Goal: Task Accomplishment & Management: Manage account settings

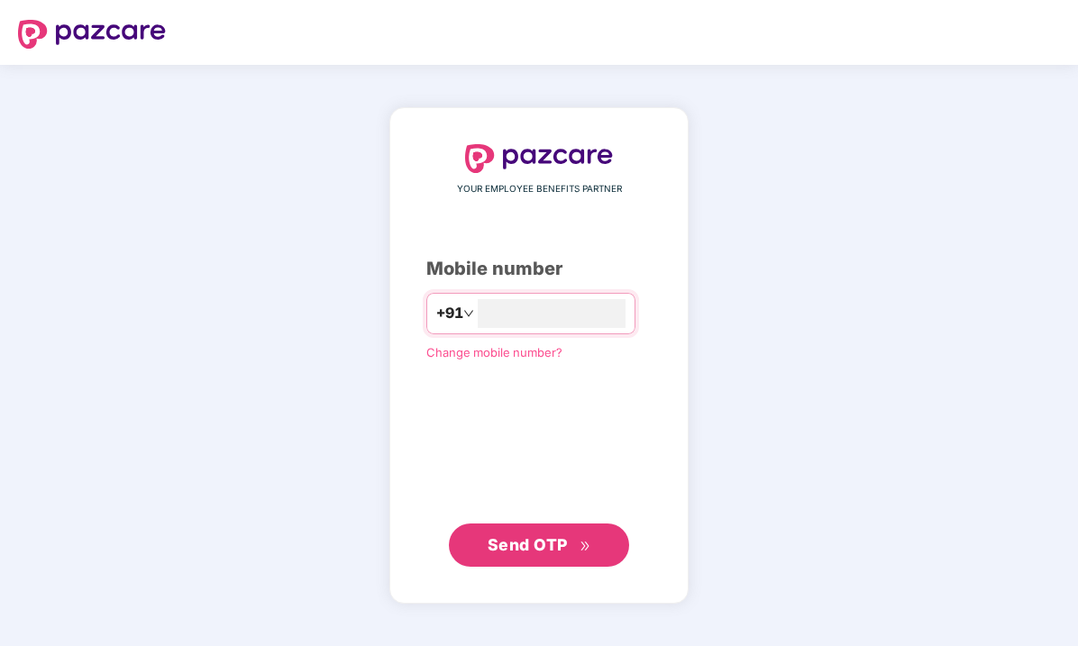
type input "**********"
click at [570, 533] on span "Send OTP" at bounding box center [540, 545] width 104 height 25
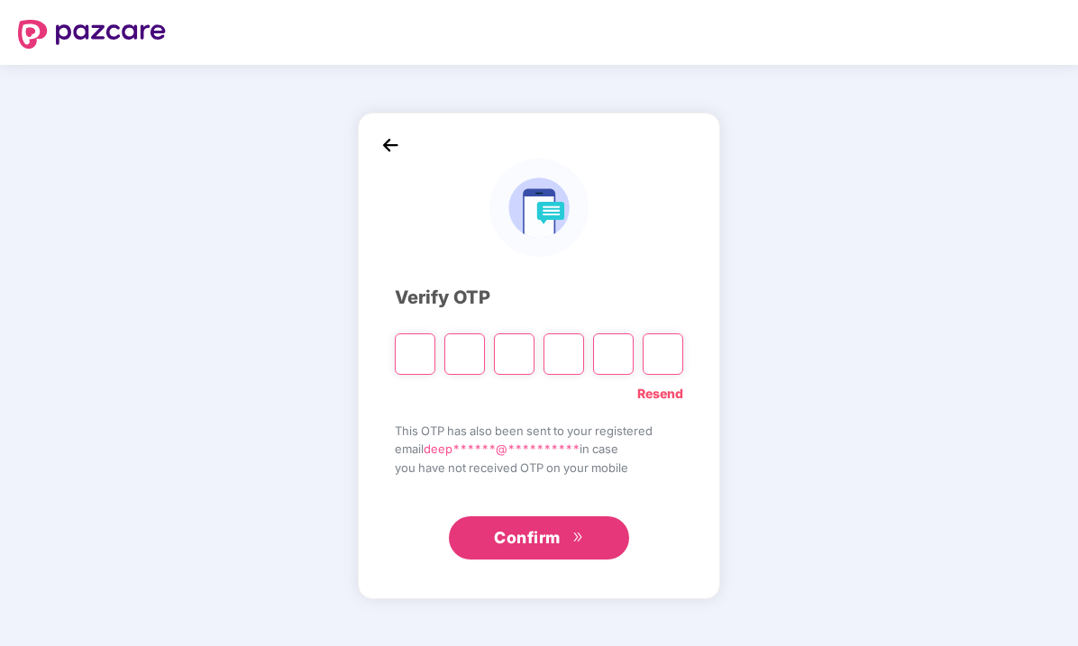
type input "*"
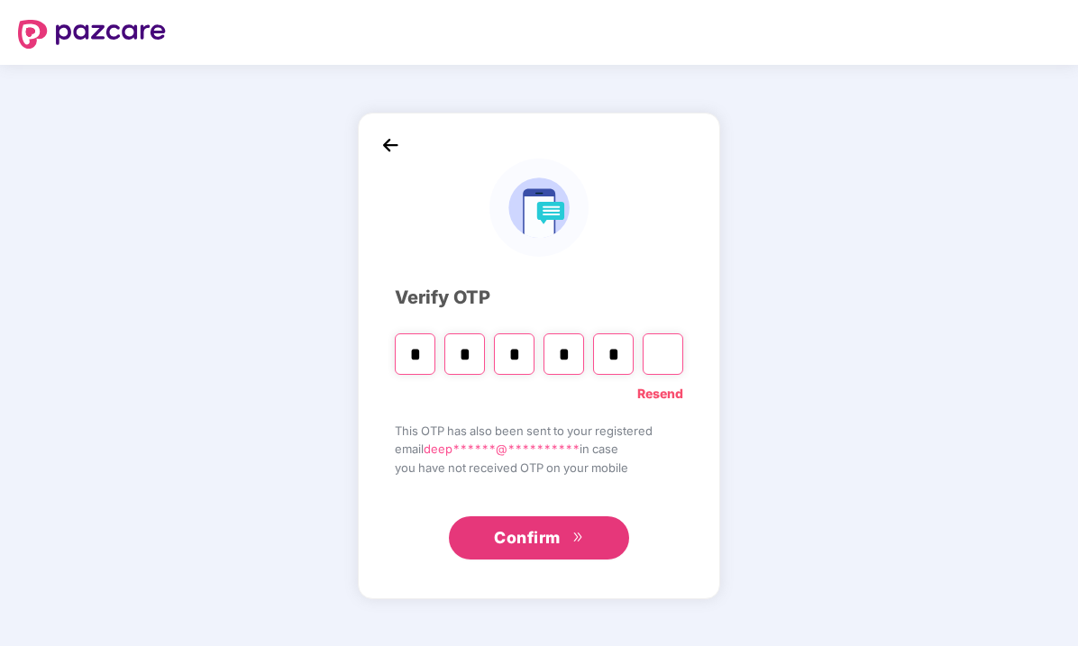
type input "*"
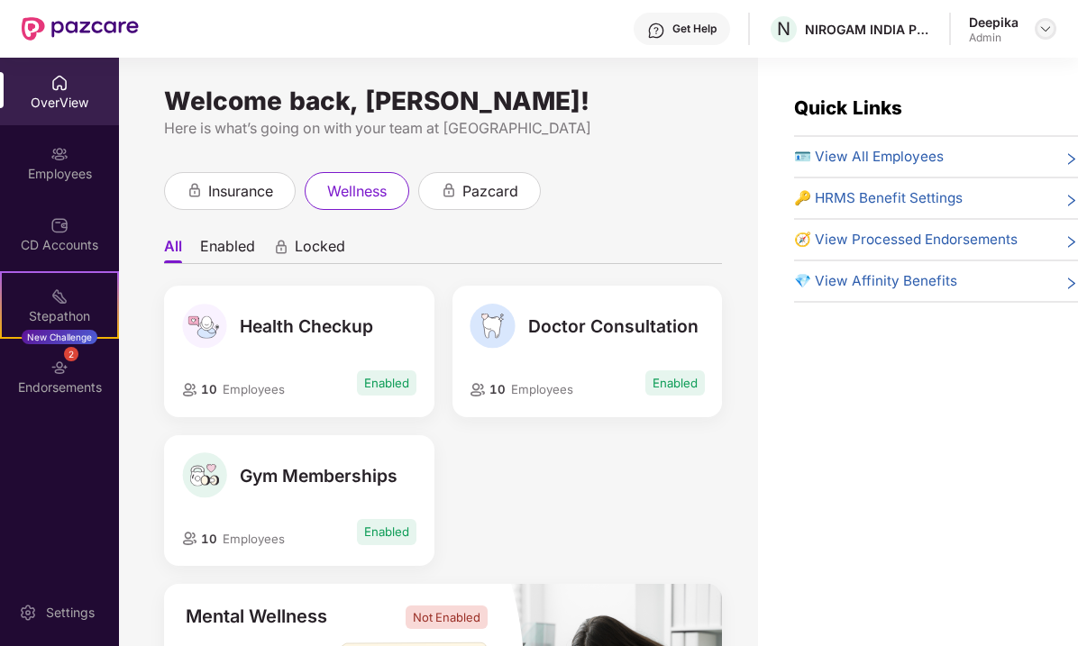
click at [1046, 29] on img at bounding box center [1046, 29] width 14 height 14
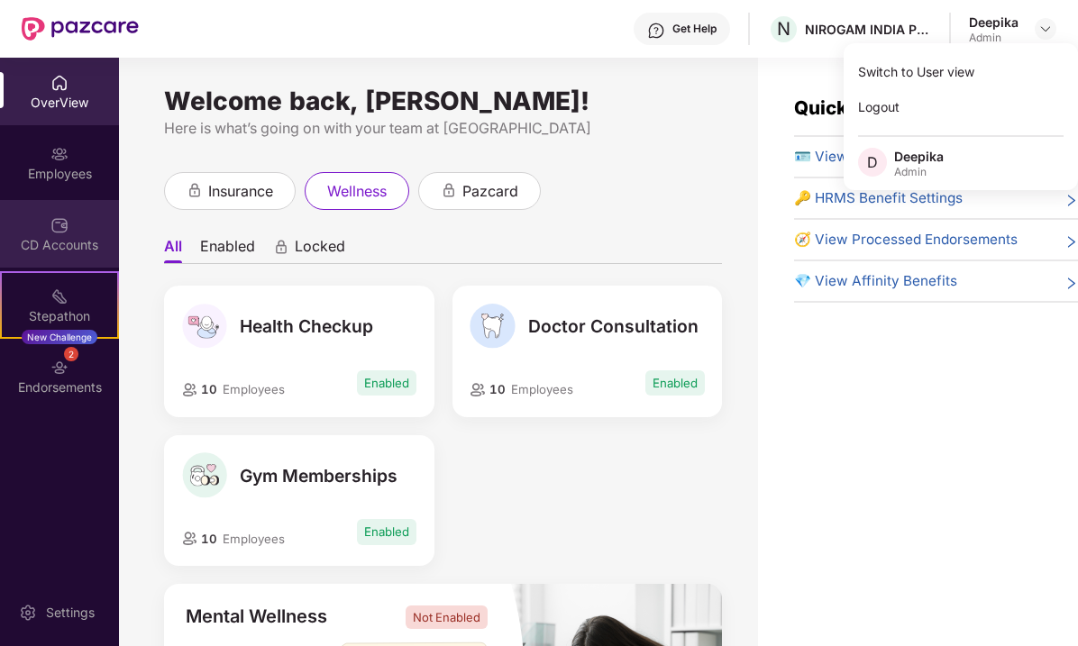
click at [45, 229] on div "CD Accounts" at bounding box center [59, 234] width 119 height 68
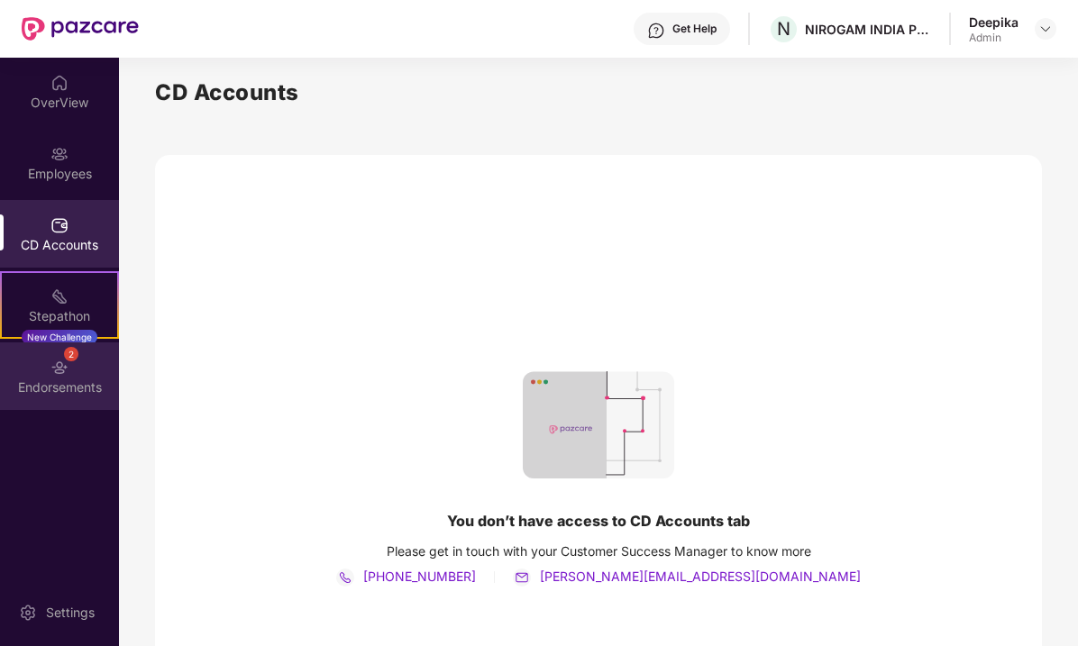
click at [68, 370] on img at bounding box center [59, 368] width 18 height 18
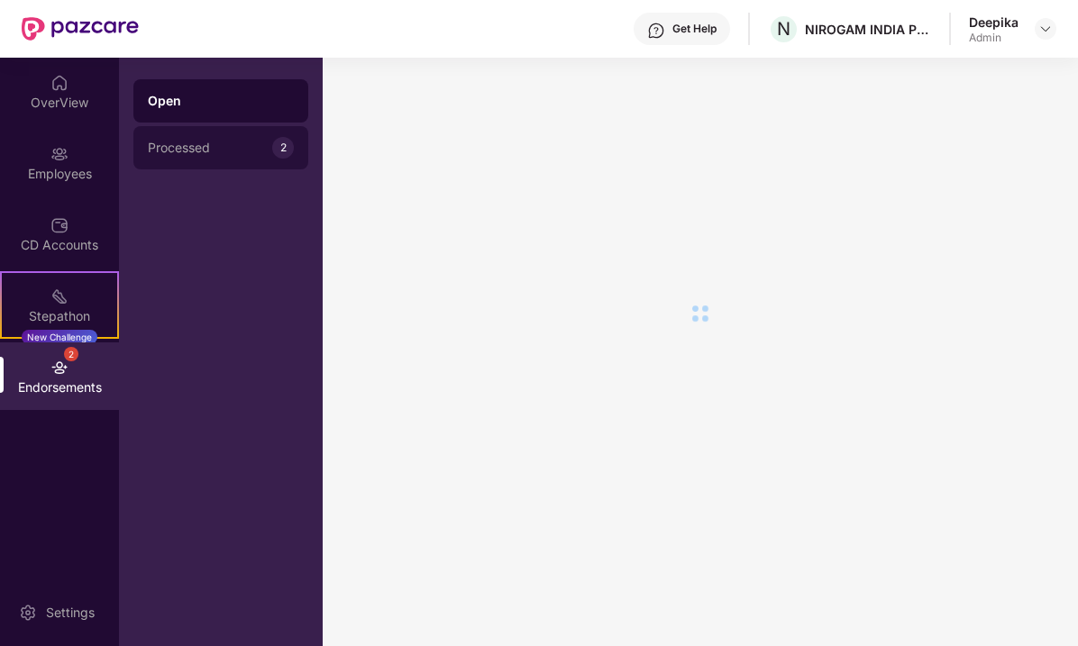
click at [189, 145] on div "Processed" at bounding box center [210, 148] width 124 height 14
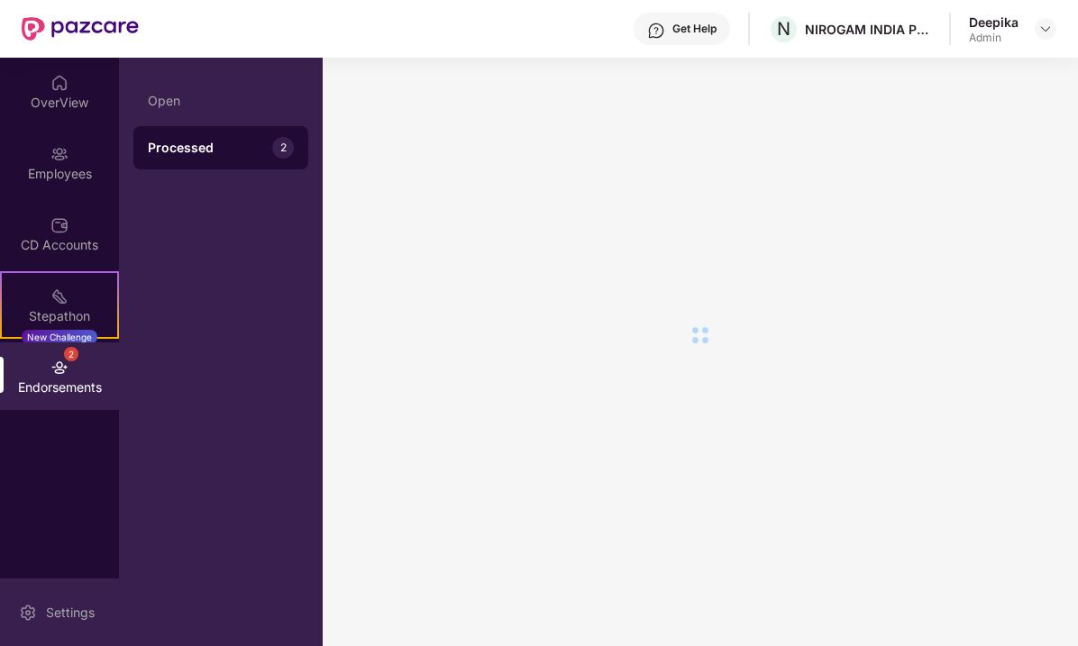
click at [59, 608] on div "Settings" at bounding box center [70, 613] width 59 height 18
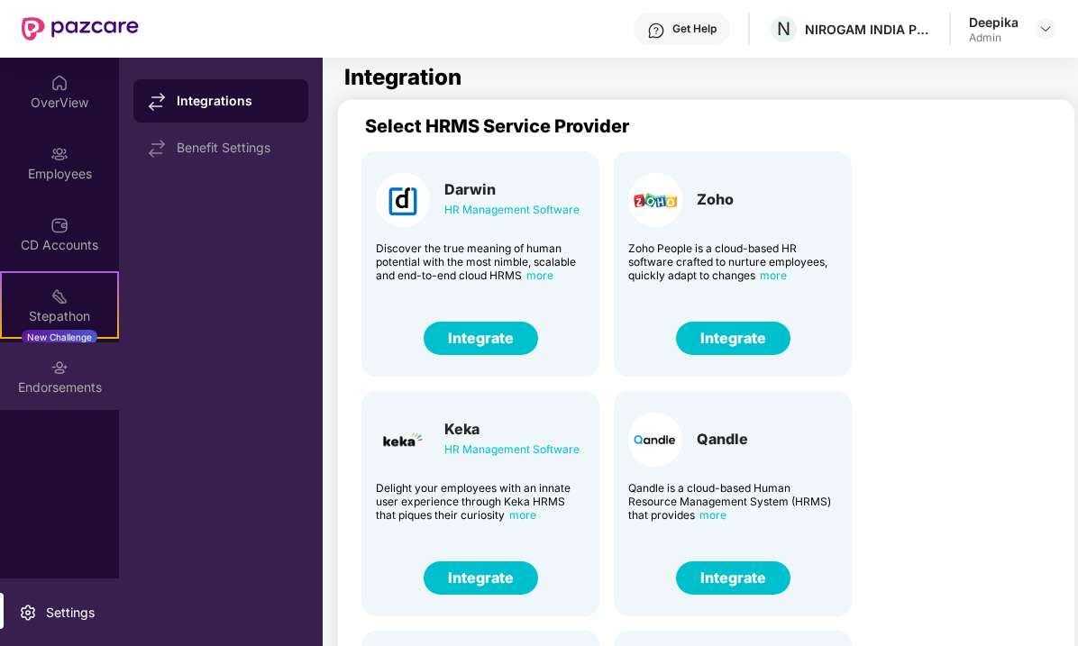
click at [58, 373] on img at bounding box center [59, 368] width 18 height 18
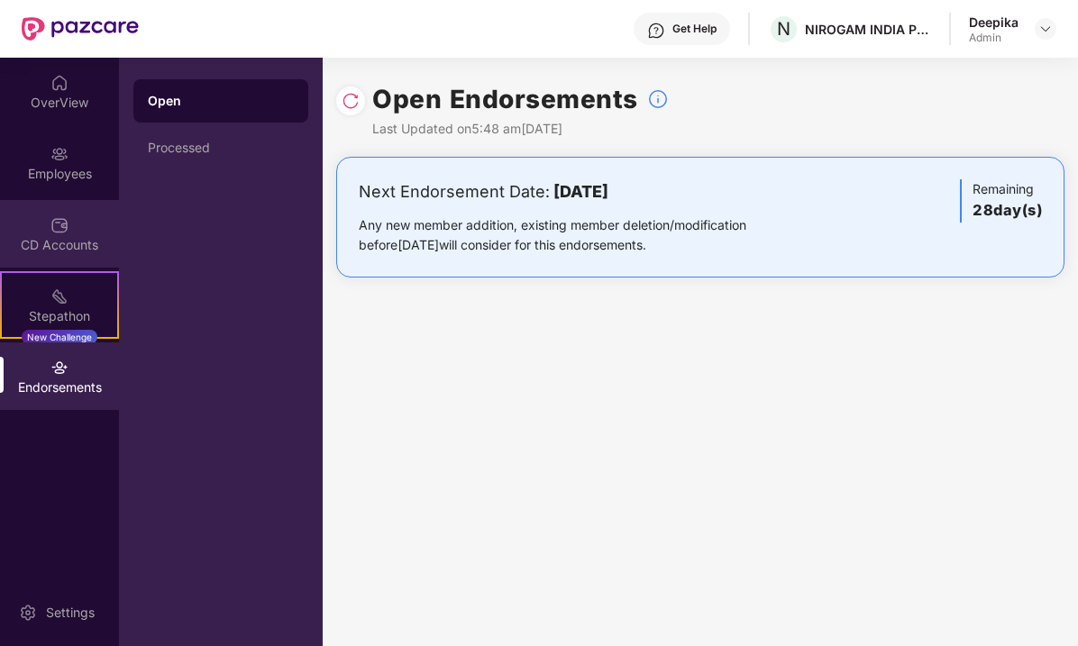
click at [60, 218] on img at bounding box center [59, 225] width 18 height 18
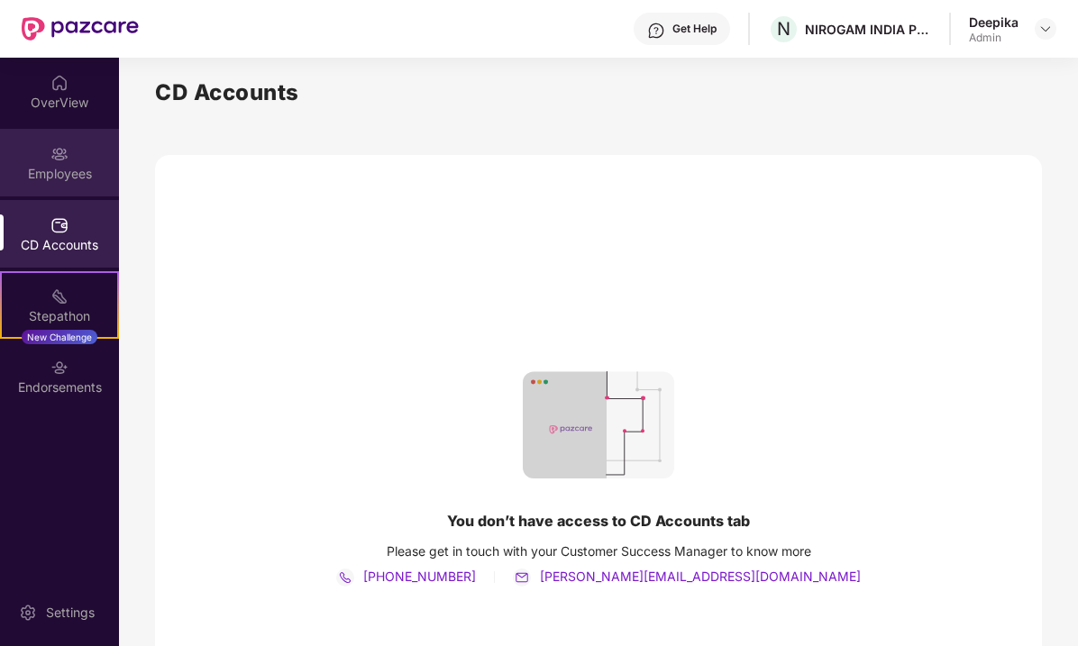
click at [71, 152] on div "Employees" at bounding box center [59, 163] width 119 height 68
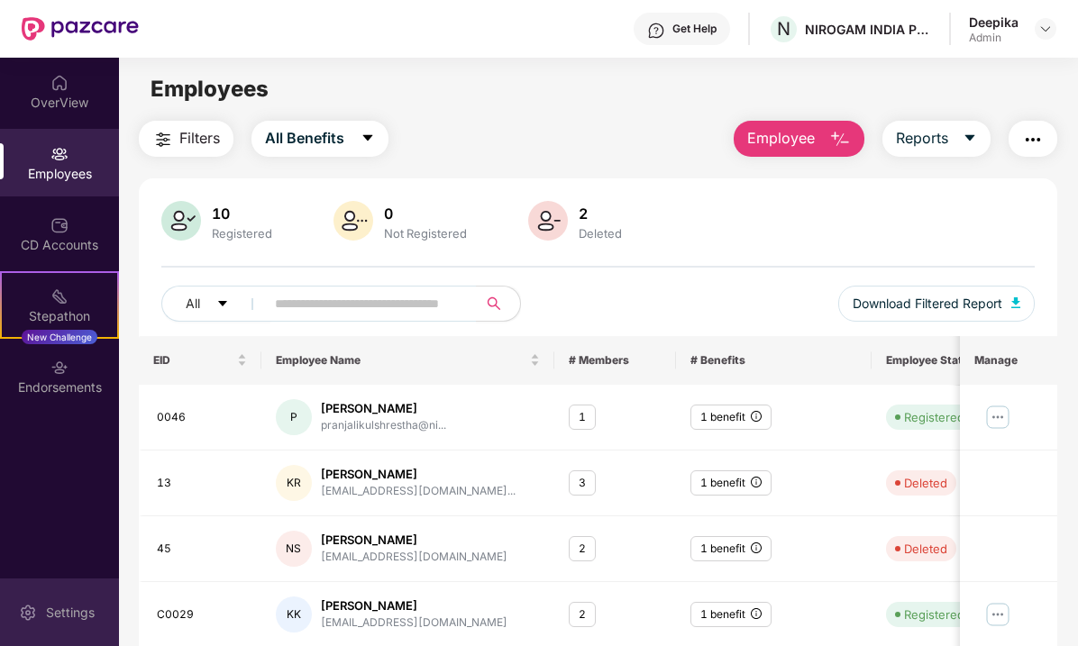
click at [71, 612] on div "Settings" at bounding box center [70, 613] width 59 height 18
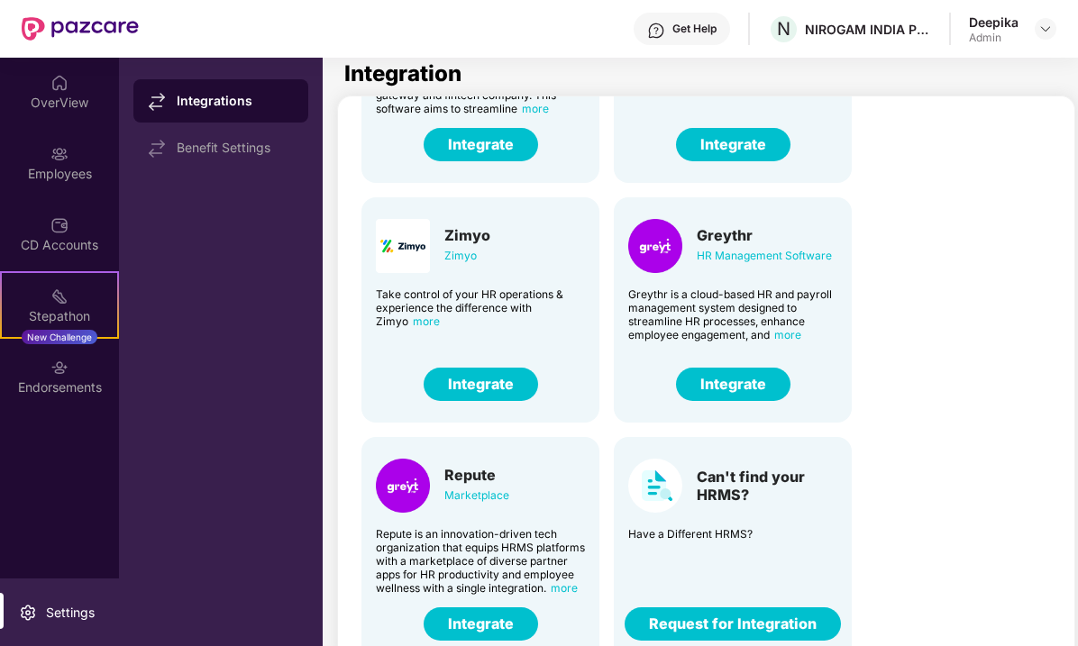
scroll to position [58, 0]
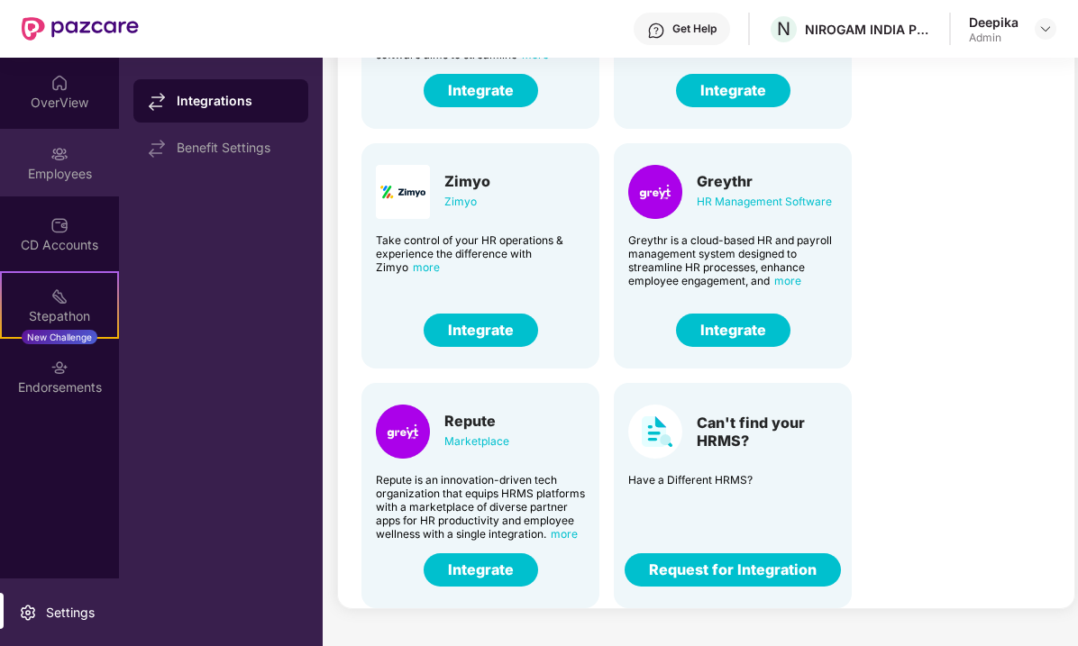
click at [71, 151] on div "Employees" at bounding box center [59, 163] width 119 height 68
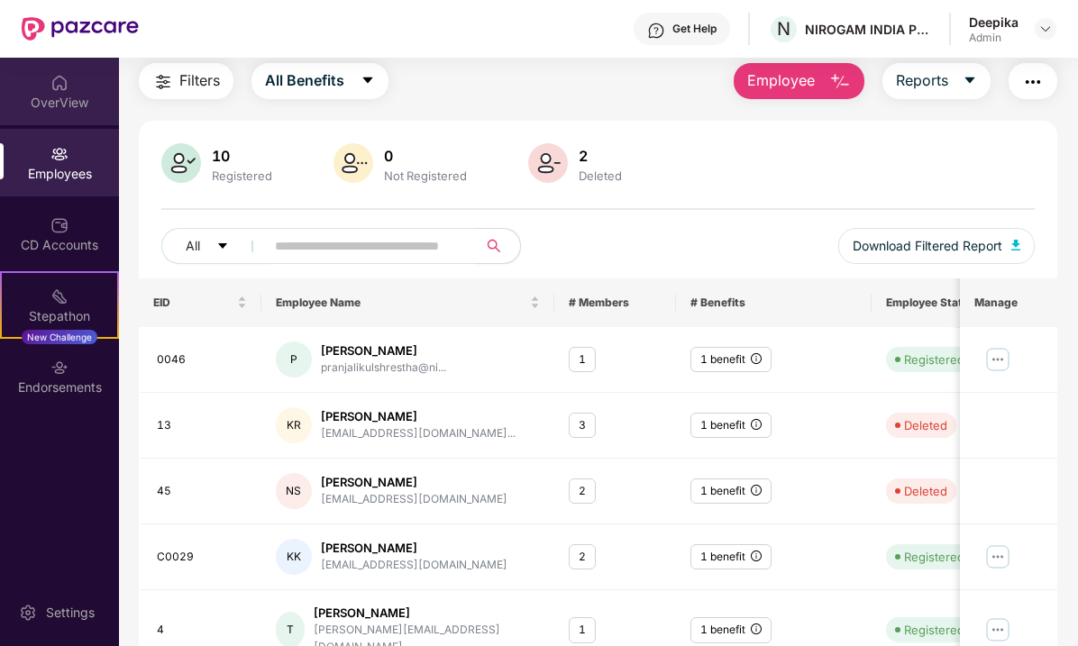
click at [65, 99] on div "OverView" at bounding box center [59, 103] width 119 height 18
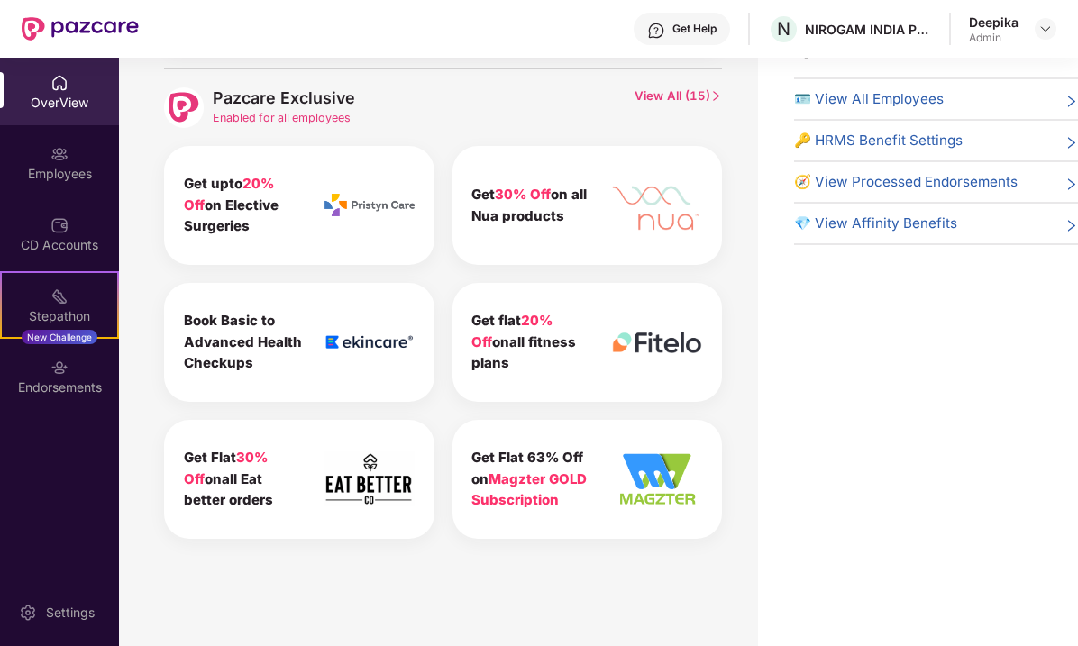
scroll to position [74, 0]
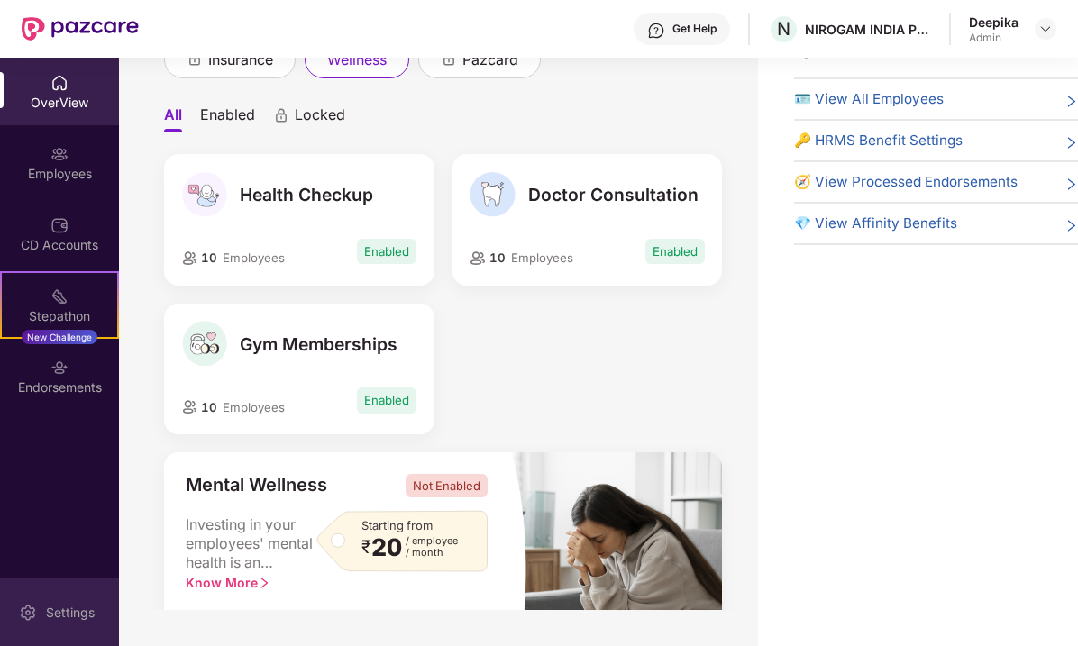
click at [69, 605] on div "Settings" at bounding box center [70, 613] width 59 height 18
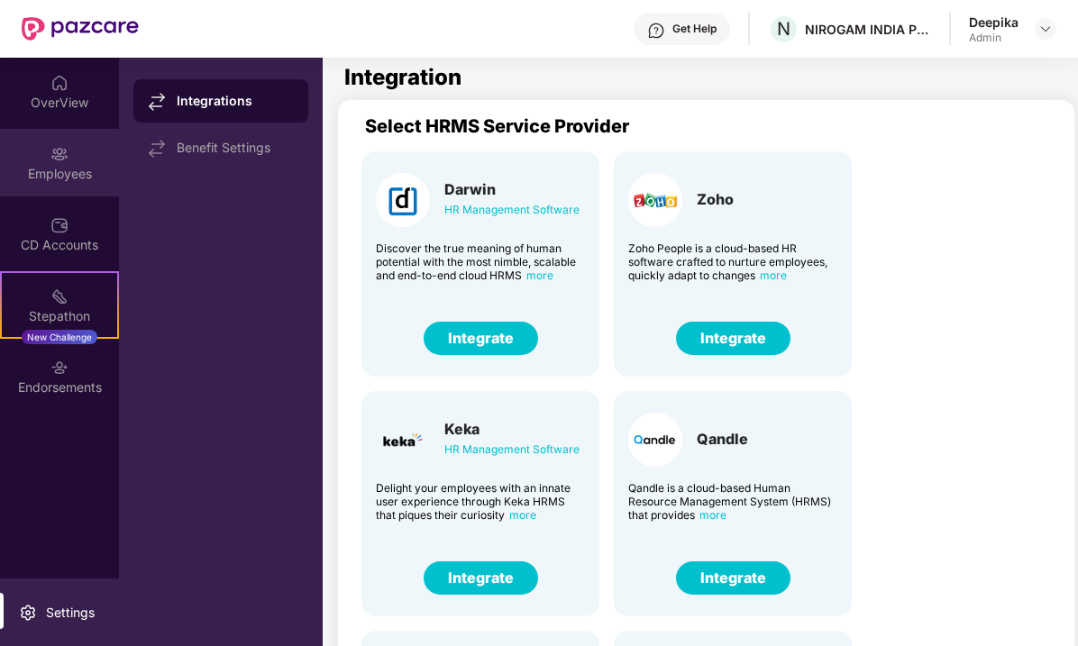
click at [64, 161] on img at bounding box center [59, 154] width 18 height 18
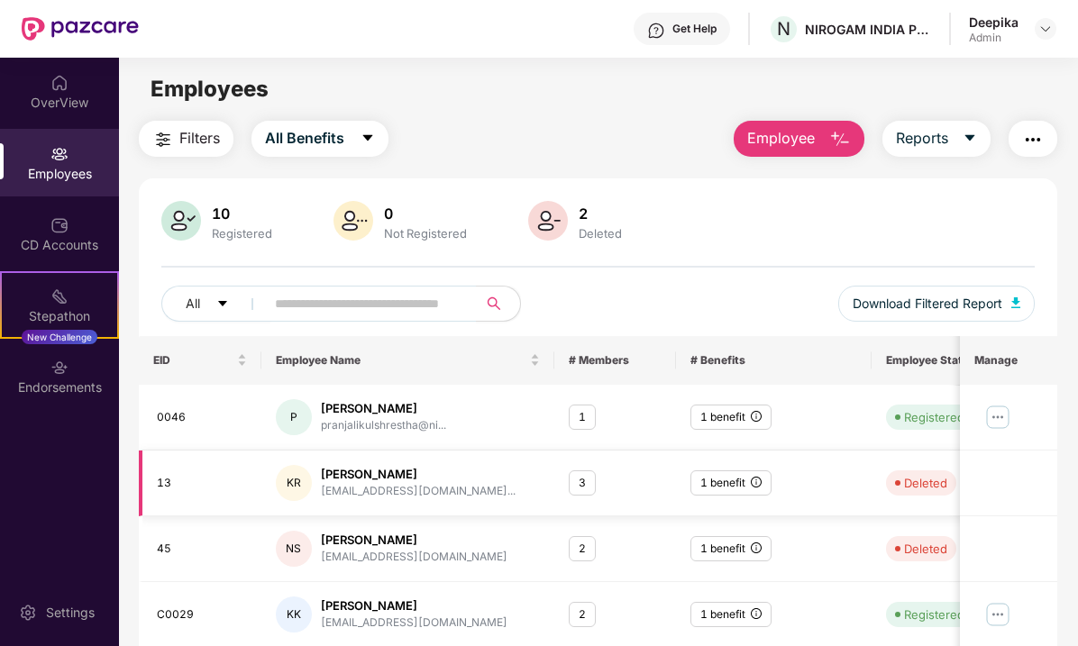
click at [353, 468] on div "[PERSON_NAME]" at bounding box center [418, 474] width 195 height 17
click at [756, 482] on icon "info-circle" at bounding box center [756, 482] width 11 height 11
click at [293, 141] on span "All Benefits" at bounding box center [304, 138] width 79 height 23
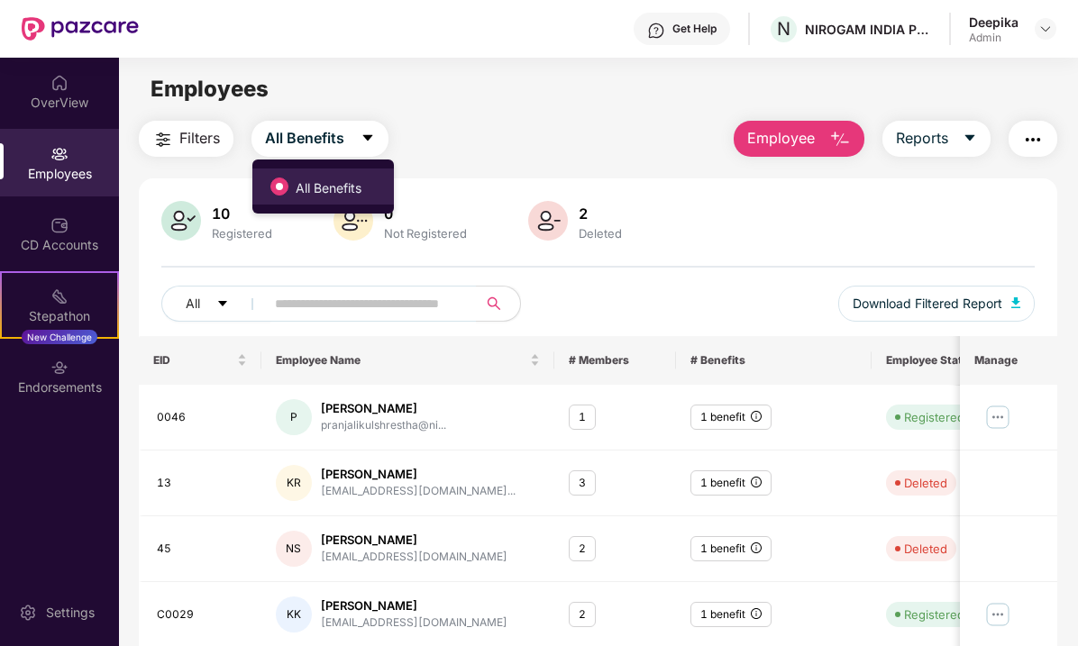
click at [322, 172] on label "All Benefits" at bounding box center [319, 186] width 116 height 31
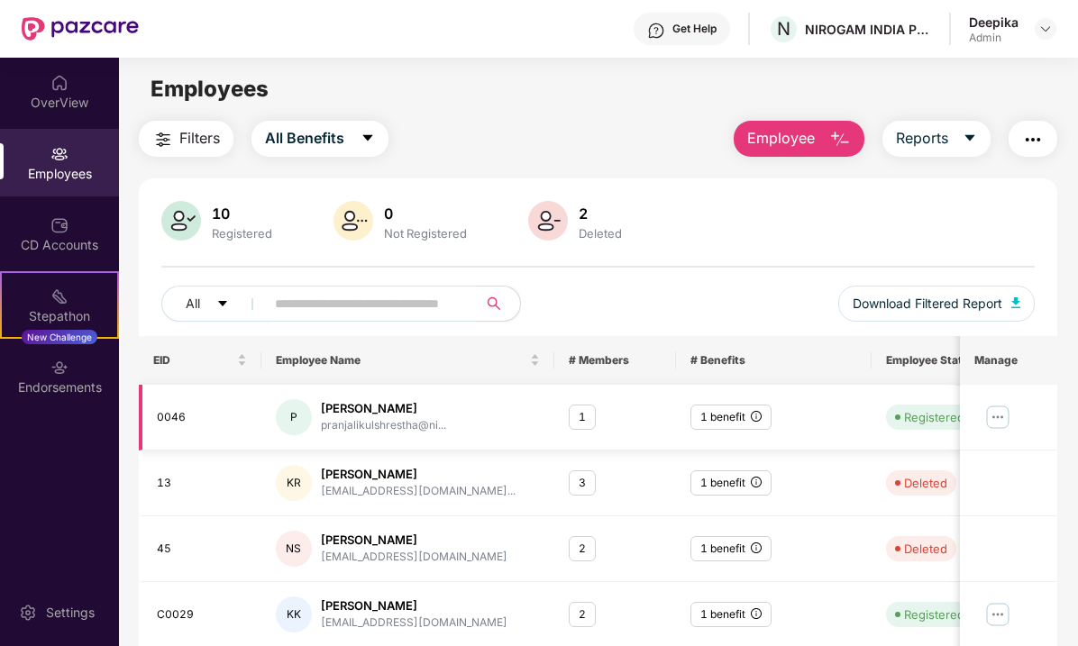
click at [1002, 417] on img at bounding box center [997, 417] width 29 height 29
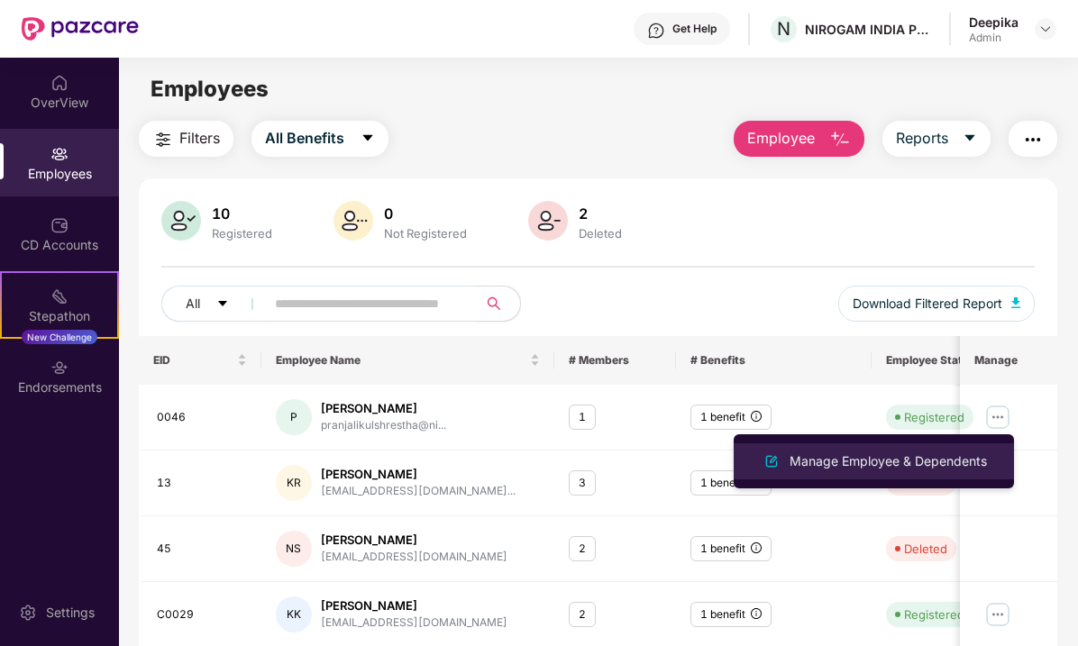
click at [910, 464] on div "Manage Employee & Dependents" at bounding box center [888, 462] width 205 height 20
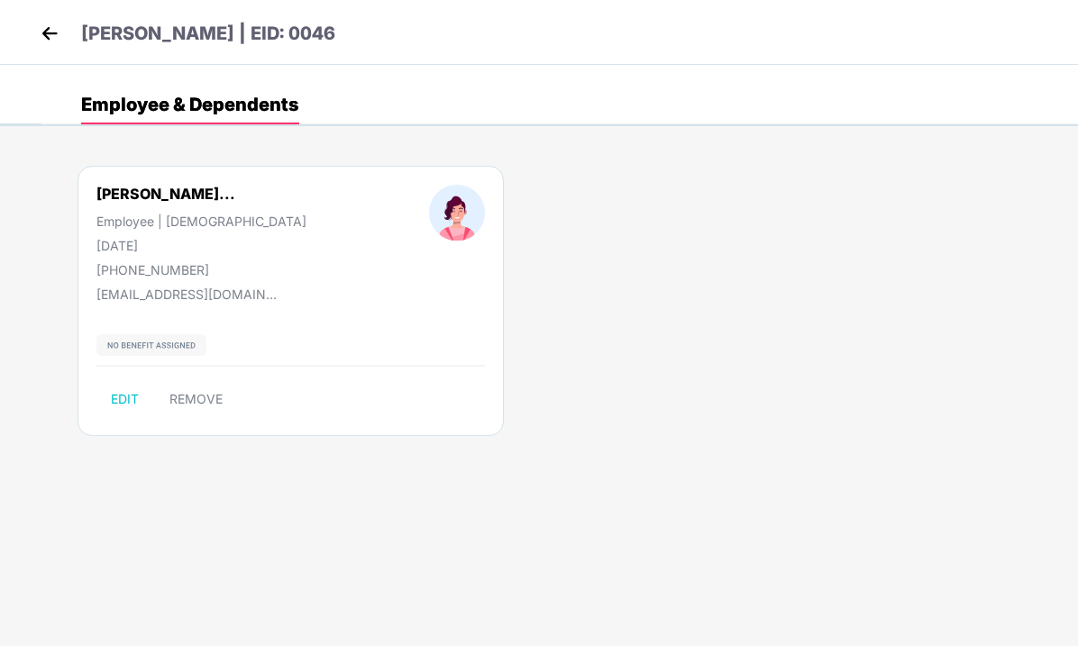
click at [47, 27] on img at bounding box center [49, 33] width 27 height 27
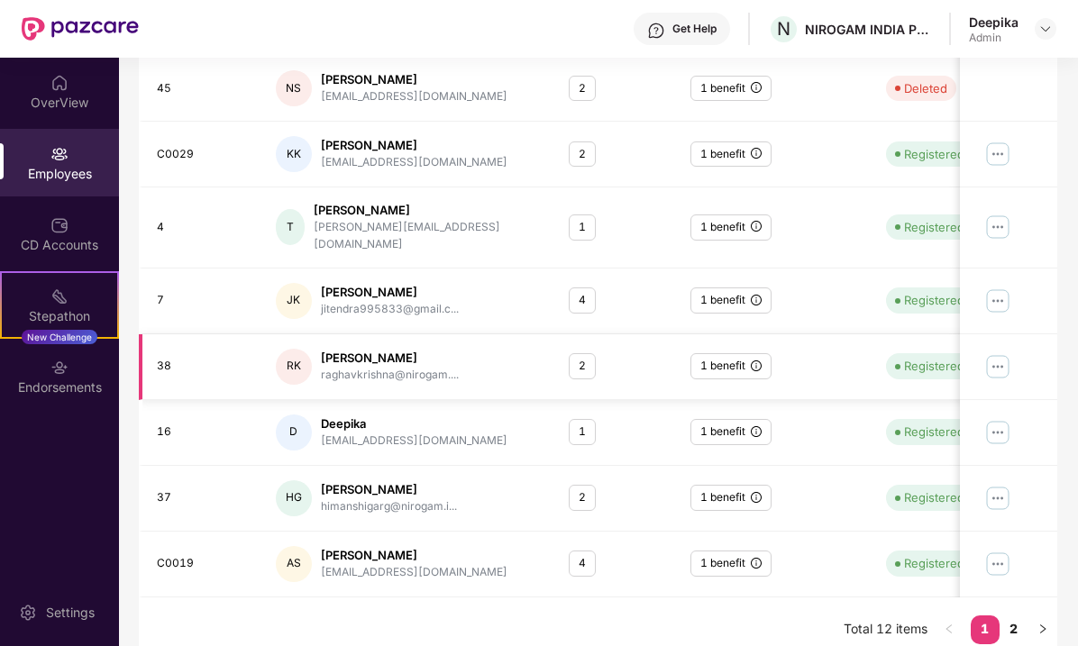
scroll to position [457, 0]
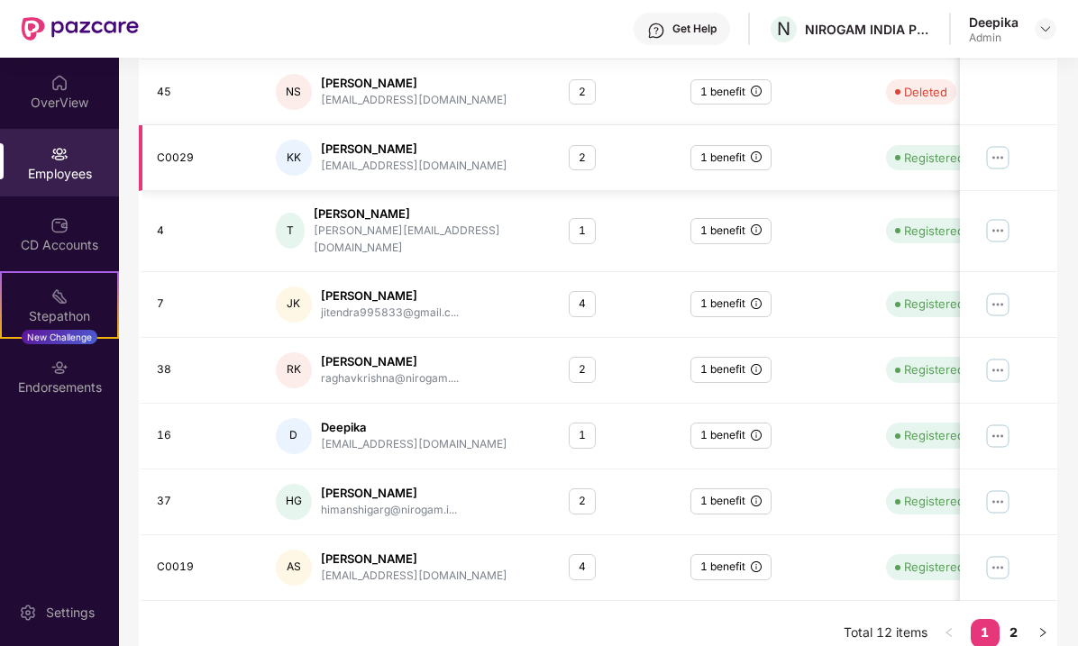
click at [191, 160] on div "C0029" at bounding box center [201, 158] width 89 height 17
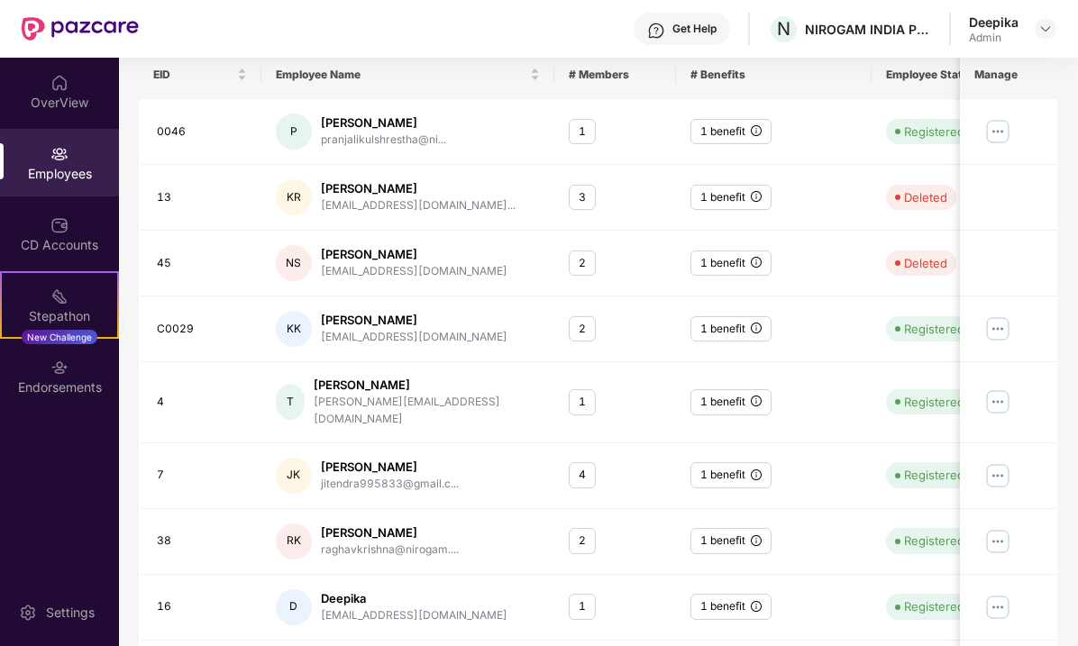
scroll to position [0, 0]
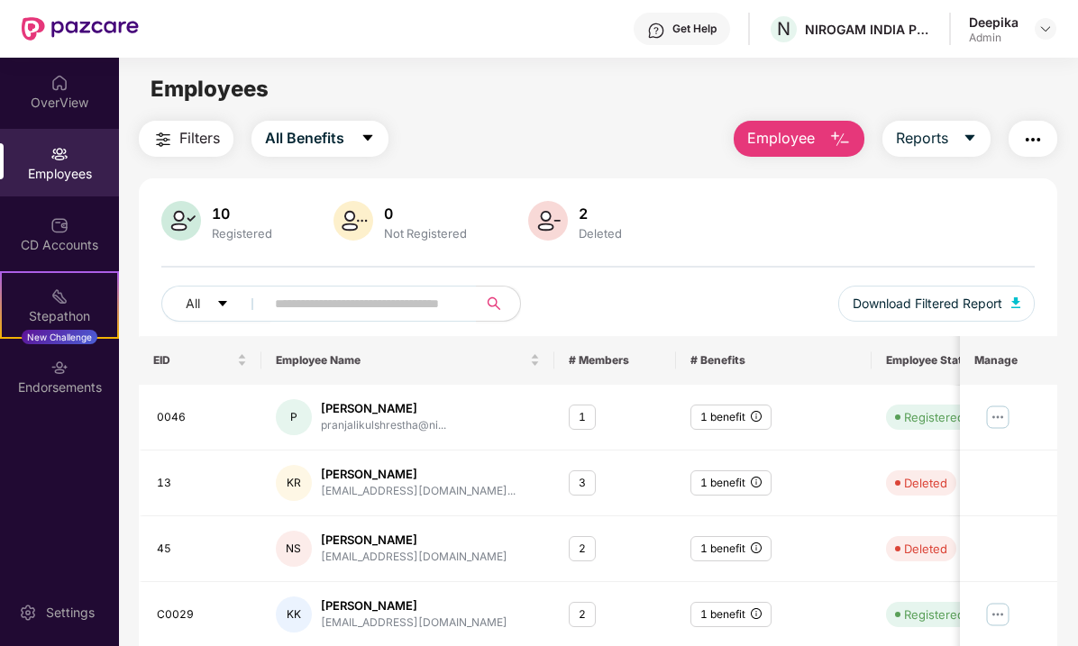
click at [68, 153] on img at bounding box center [59, 154] width 18 height 18
click at [967, 139] on icon "caret-down" at bounding box center [970, 138] width 14 height 14
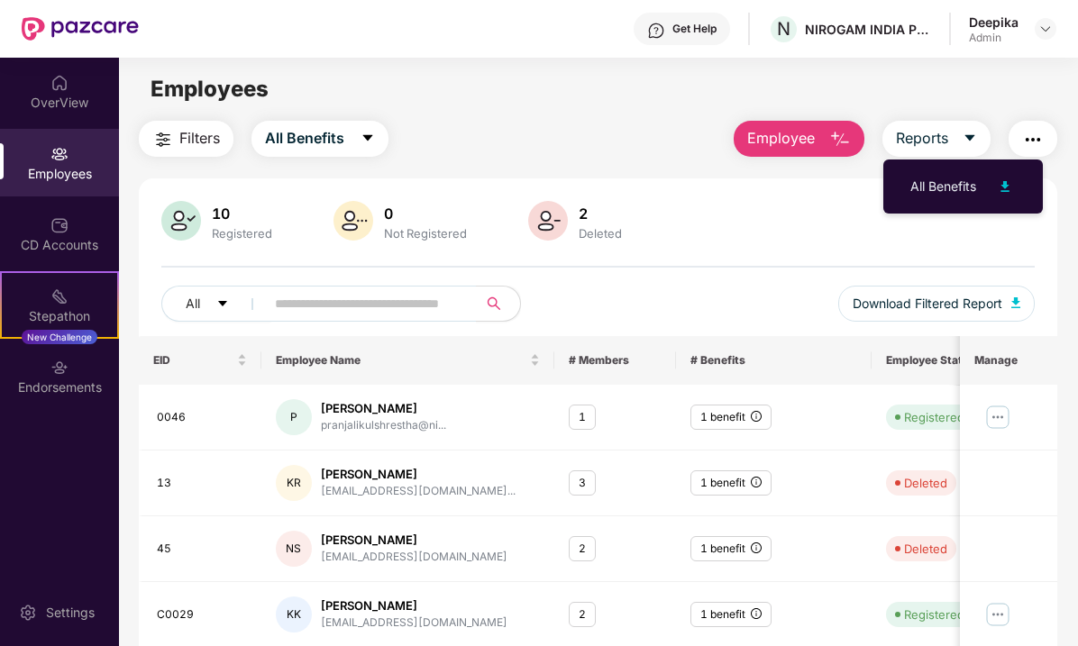
click at [1050, 138] on button "button" at bounding box center [1033, 139] width 49 height 36
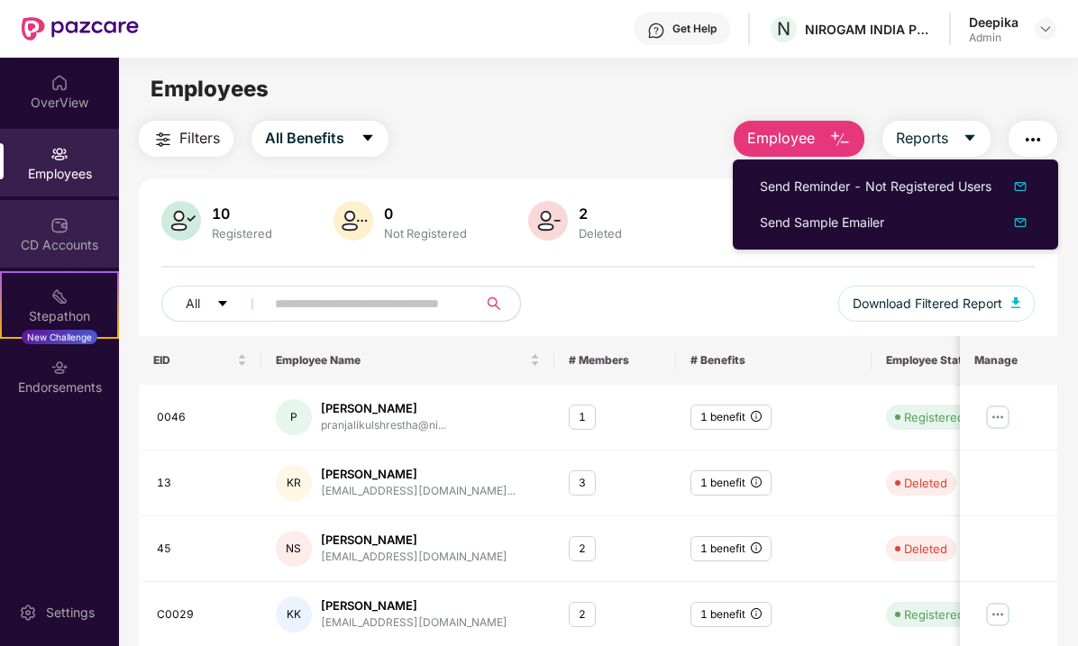
click at [40, 251] on div "CD Accounts" at bounding box center [59, 245] width 119 height 18
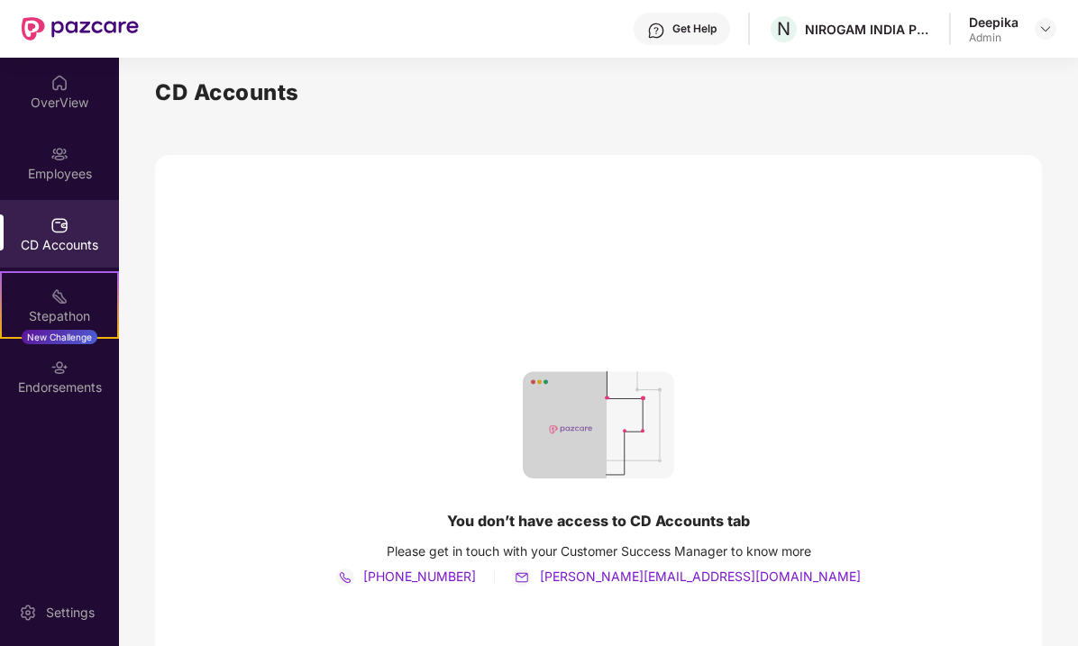
scroll to position [157, 0]
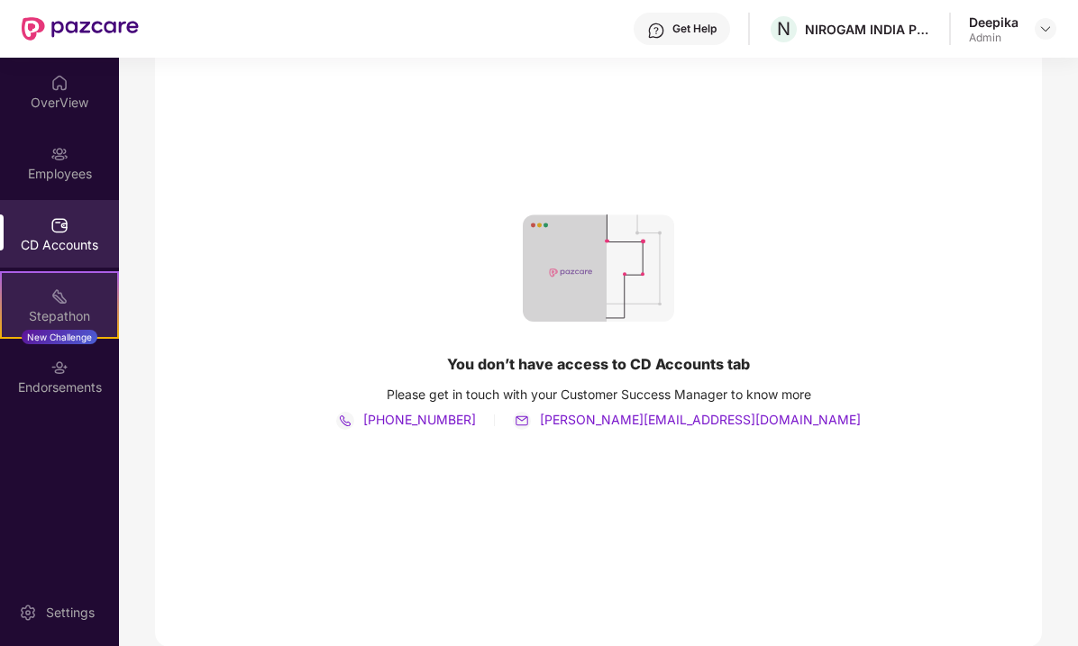
click at [63, 298] on img at bounding box center [59, 297] width 18 height 18
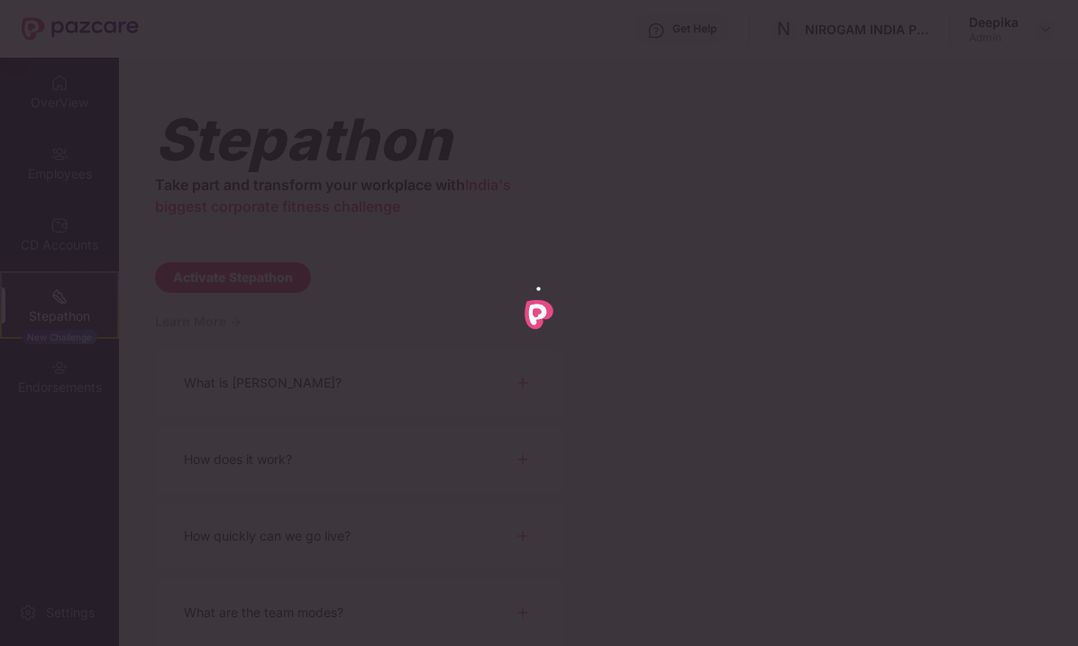
scroll to position [0, 0]
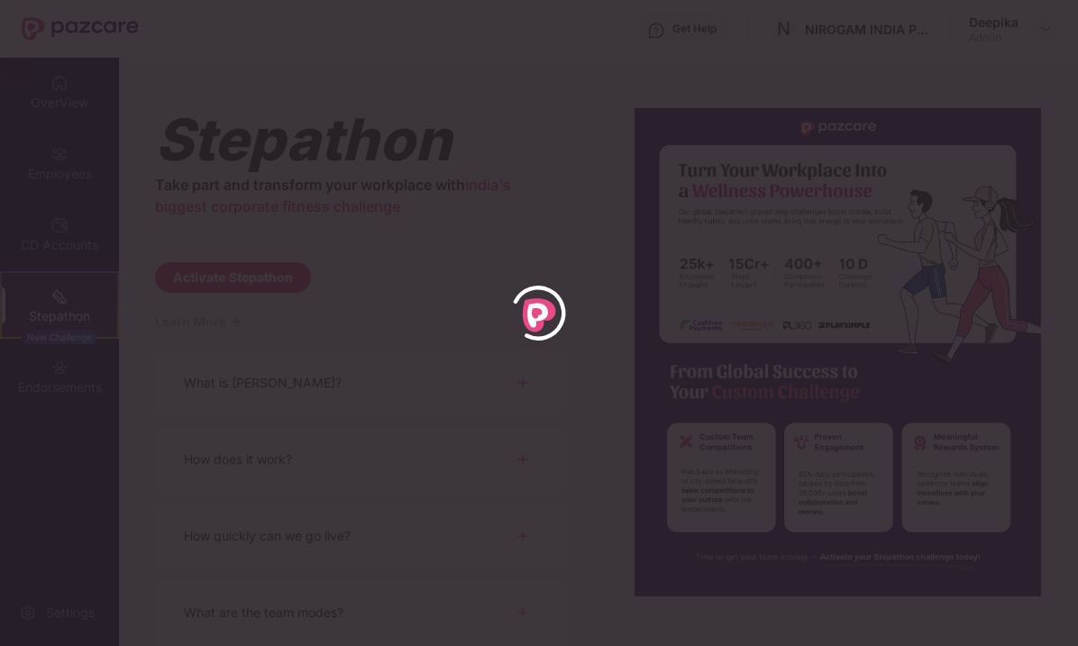
click at [67, 371] on div at bounding box center [539, 323] width 1078 height 646
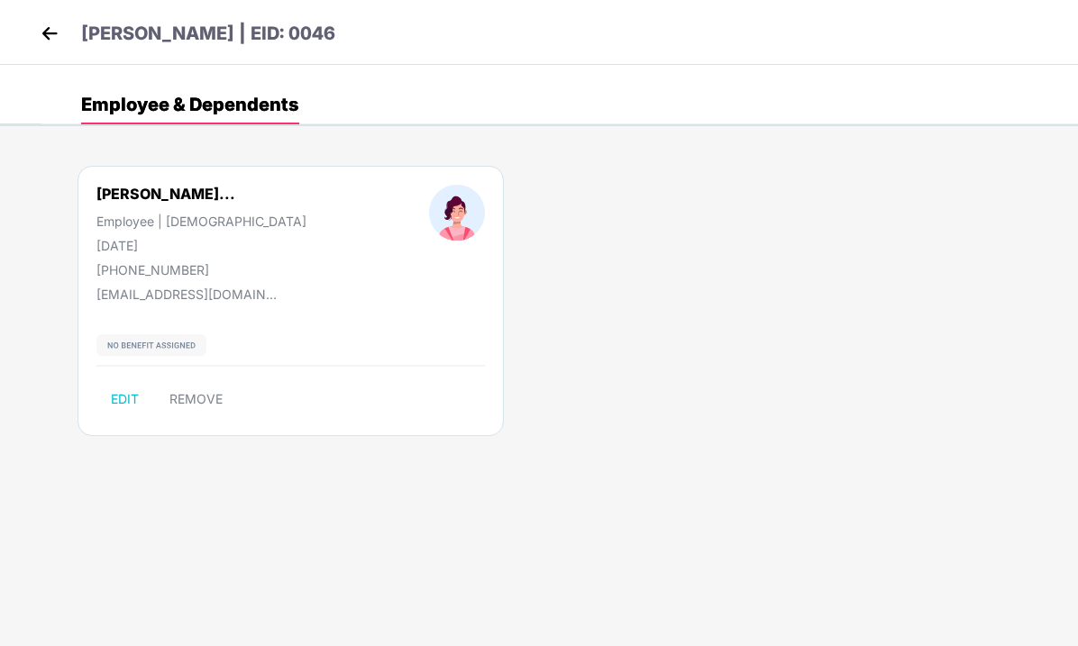
click at [51, 38] on img at bounding box center [49, 33] width 27 height 27
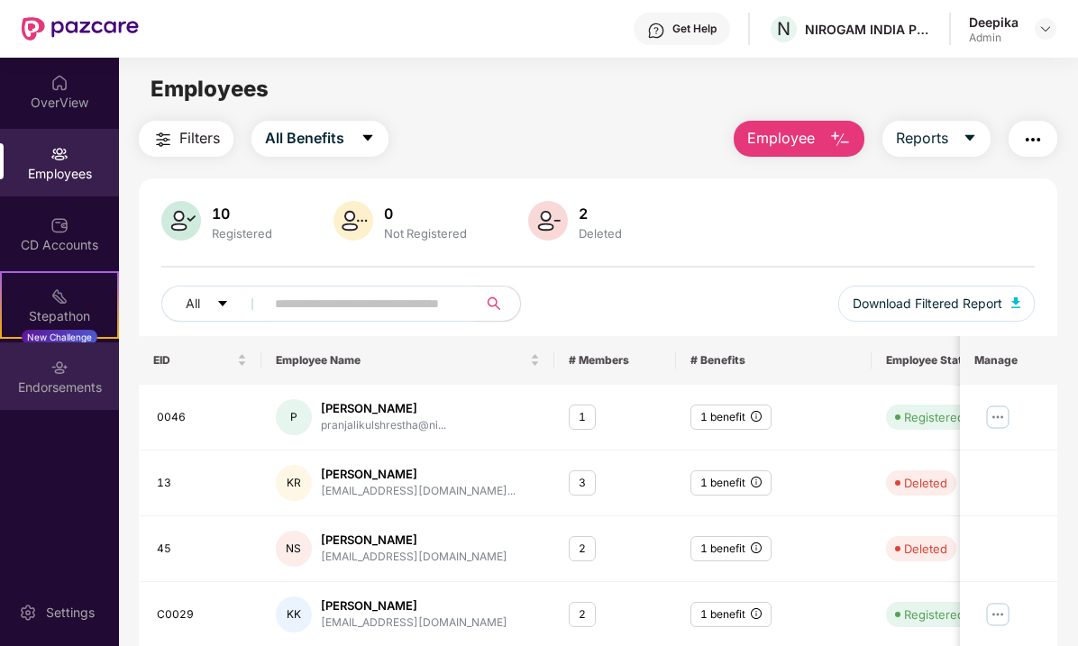
click at [65, 379] on div "Endorsements" at bounding box center [59, 388] width 119 height 18
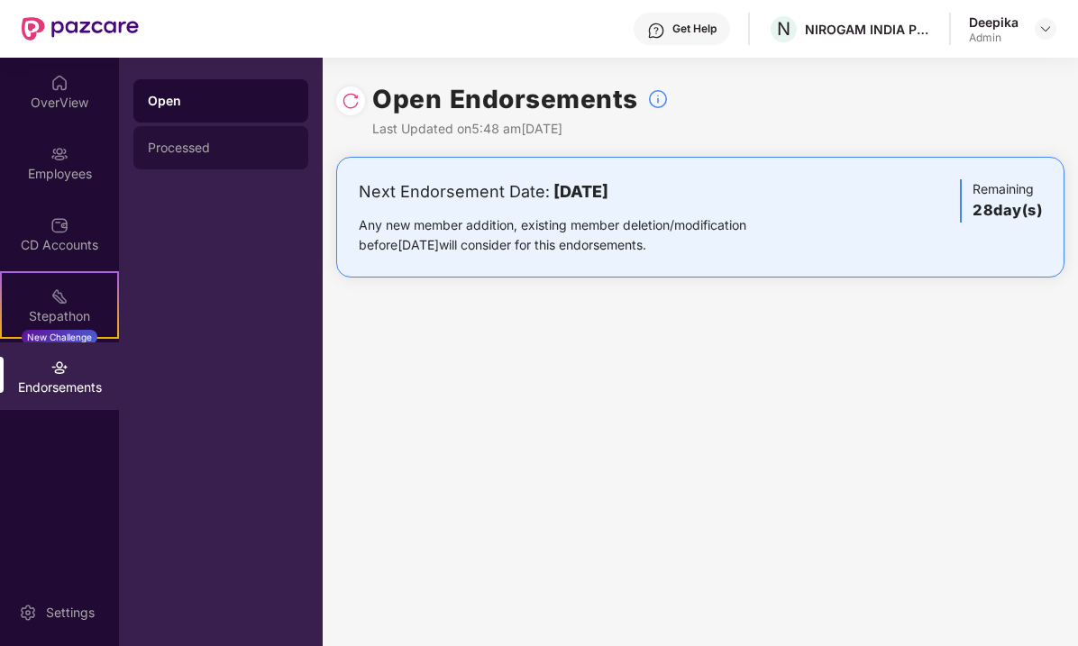
click at [215, 132] on div "Processed" at bounding box center [220, 147] width 175 height 43
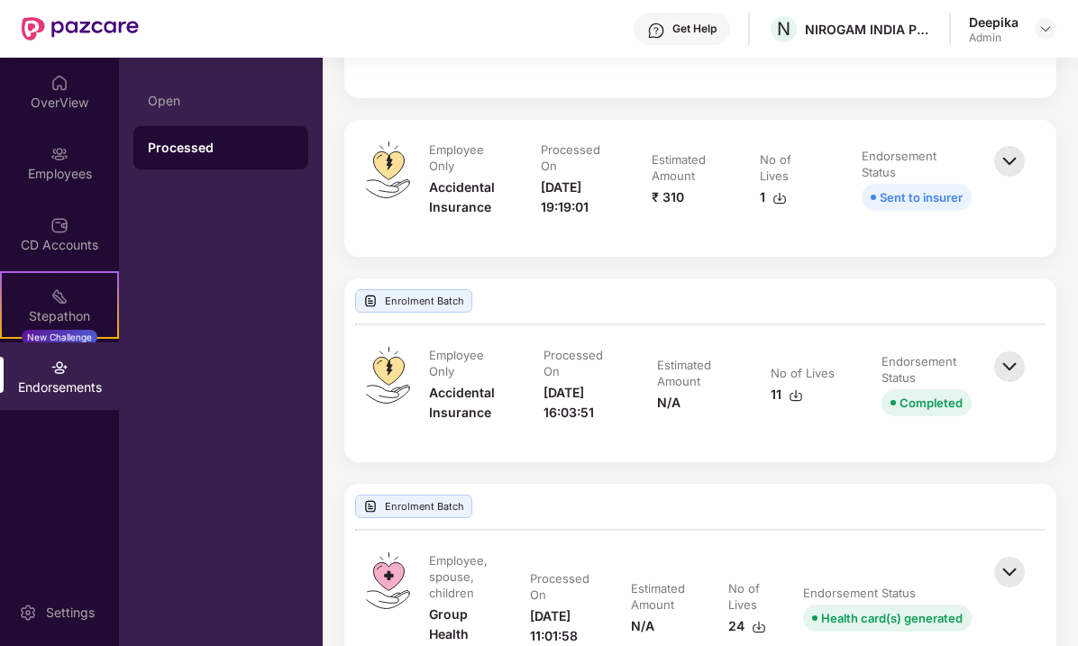
scroll to position [779, 0]
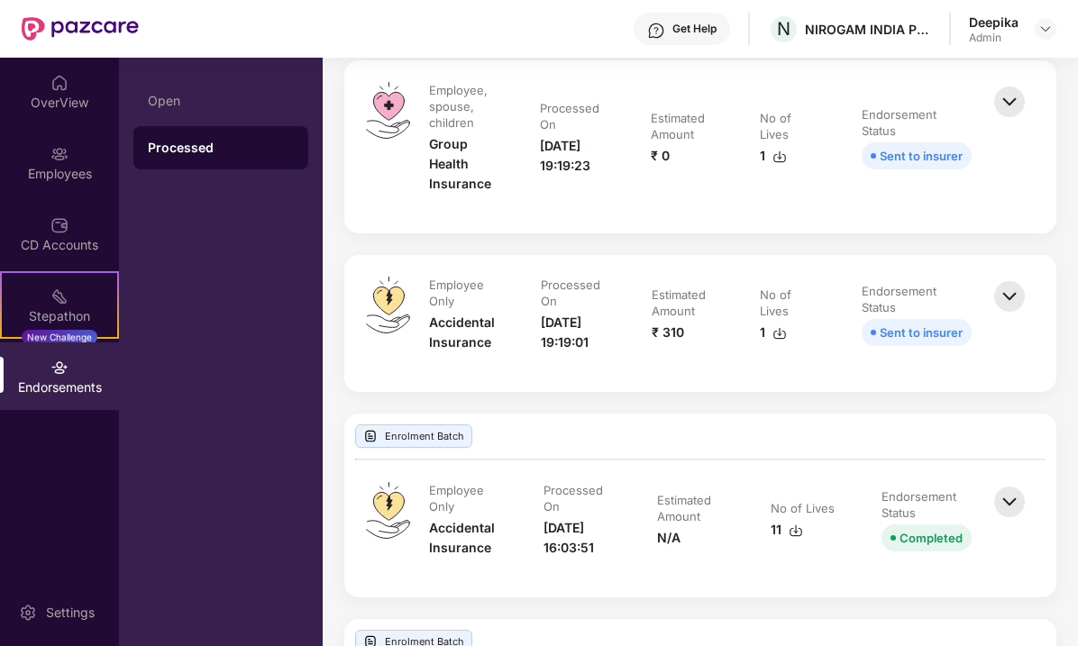
click at [1011, 309] on img at bounding box center [1010, 297] width 40 height 40
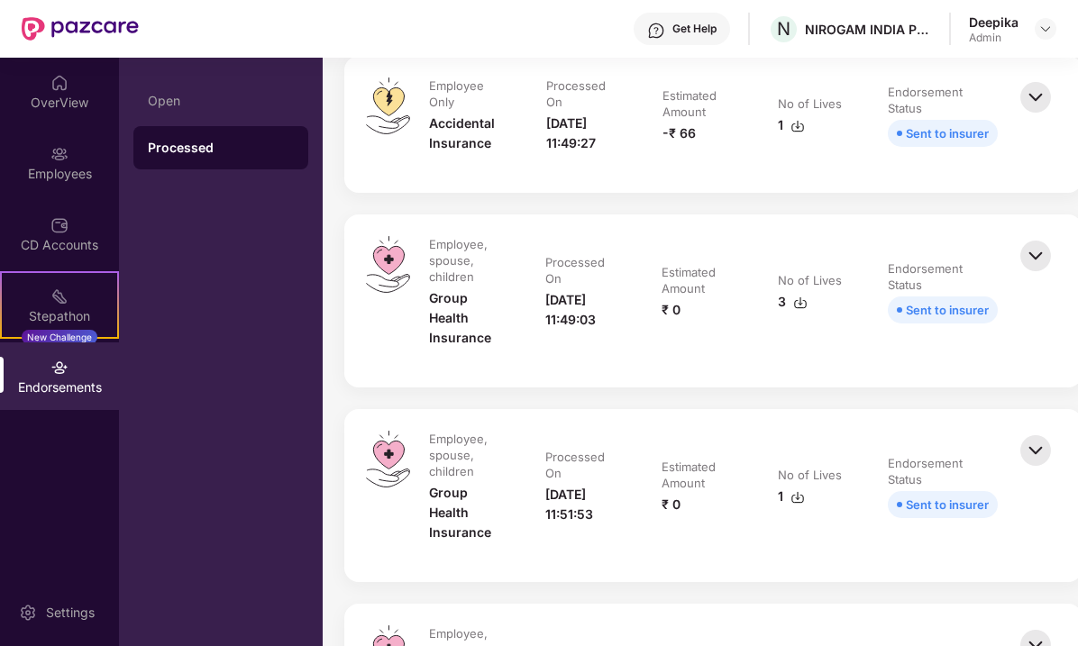
scroll to position [0, 0]
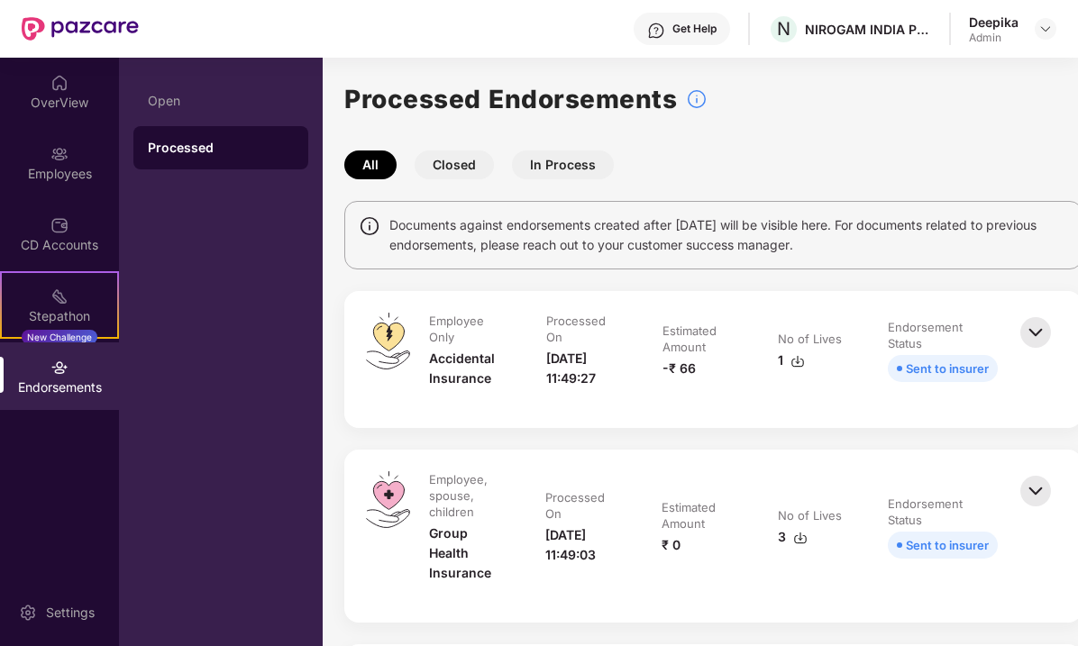
click at [1047, 333] on img at bounding box center [1036, 333] width 40 height 40
